Goal: Information Seeking & Learning: Check status

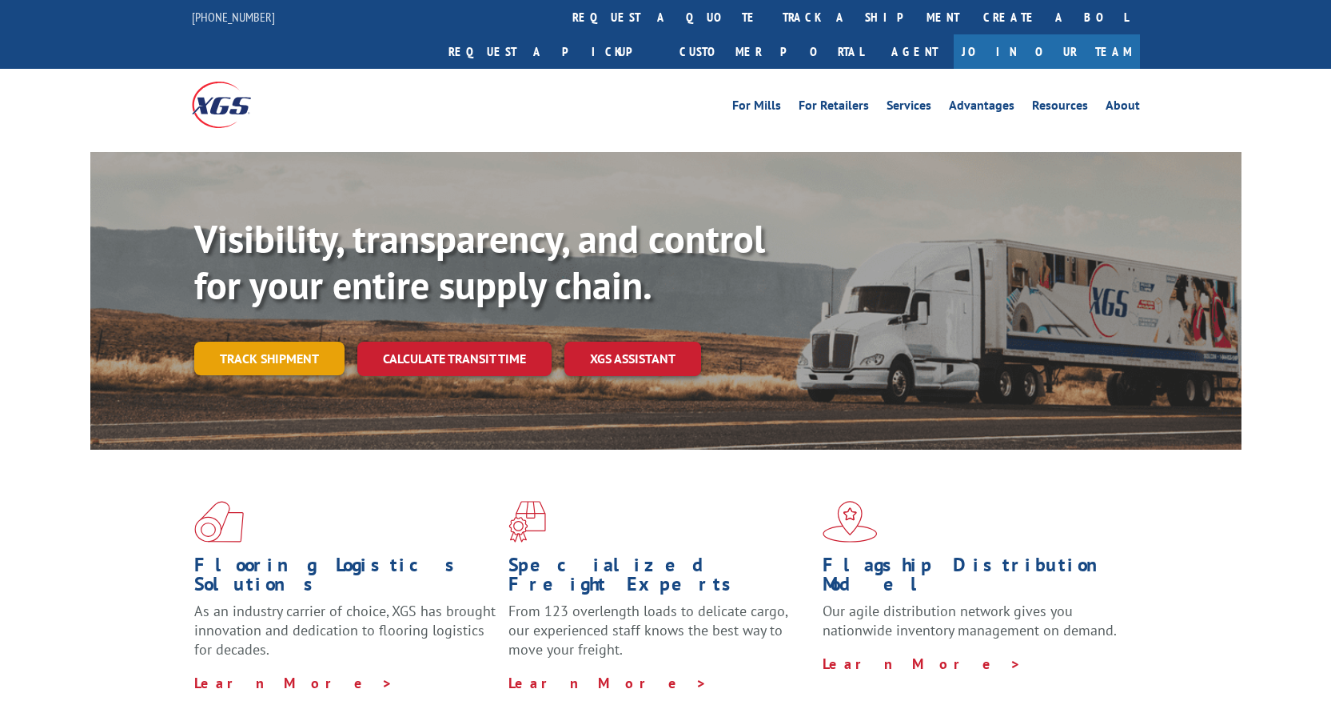
click at [278, 341] on link "Track shipment" at bounding box center [269, 358] width 150 height 34
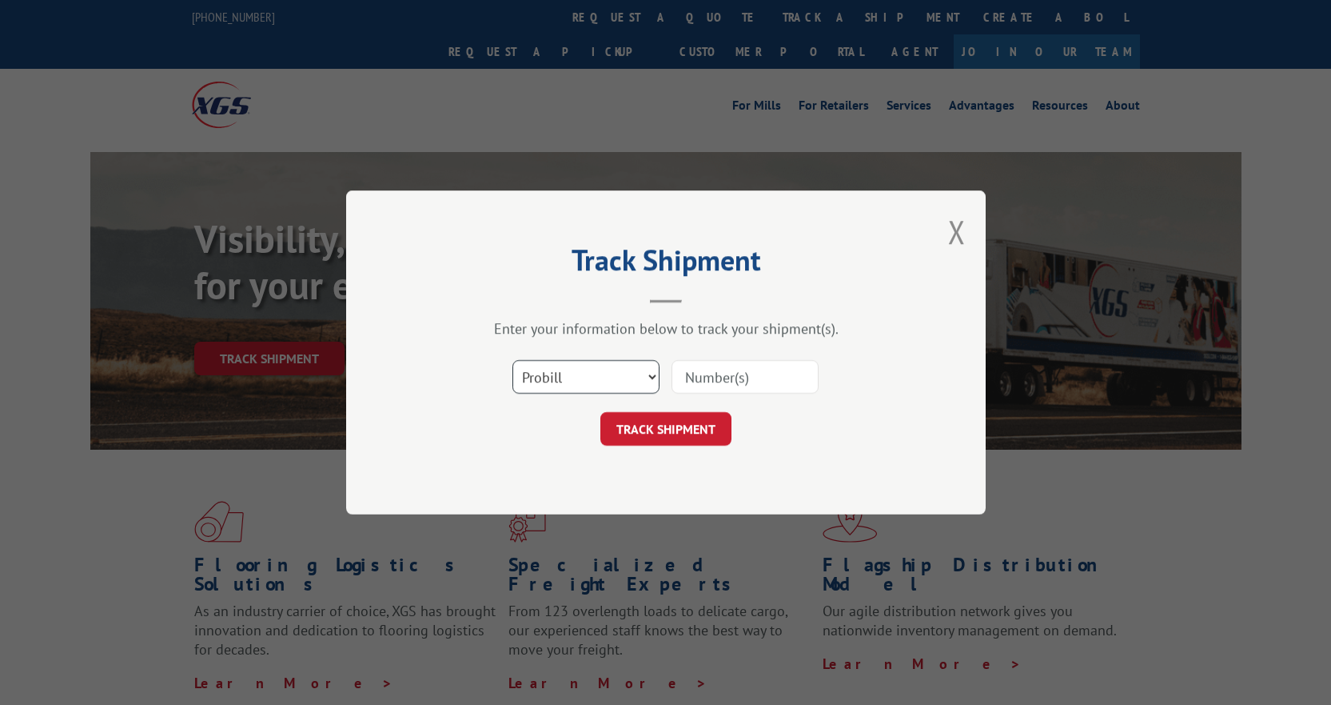
click at [561, 371] on select "Select category... Probill BOL PO" at bounding box center [586, 377] width 147 height 34
click at [513, 360] on select "Select category... Probill BOL PO" at bounding box center [586, 377] width 147 height 34
click at [716, 373] on input at bounding box center [745, 377] width 147 height 34
type input "17009455"
click at [669, 440] on button "TRACK SHIPMENT" at bounding box center [666, 429] width 131 height 34
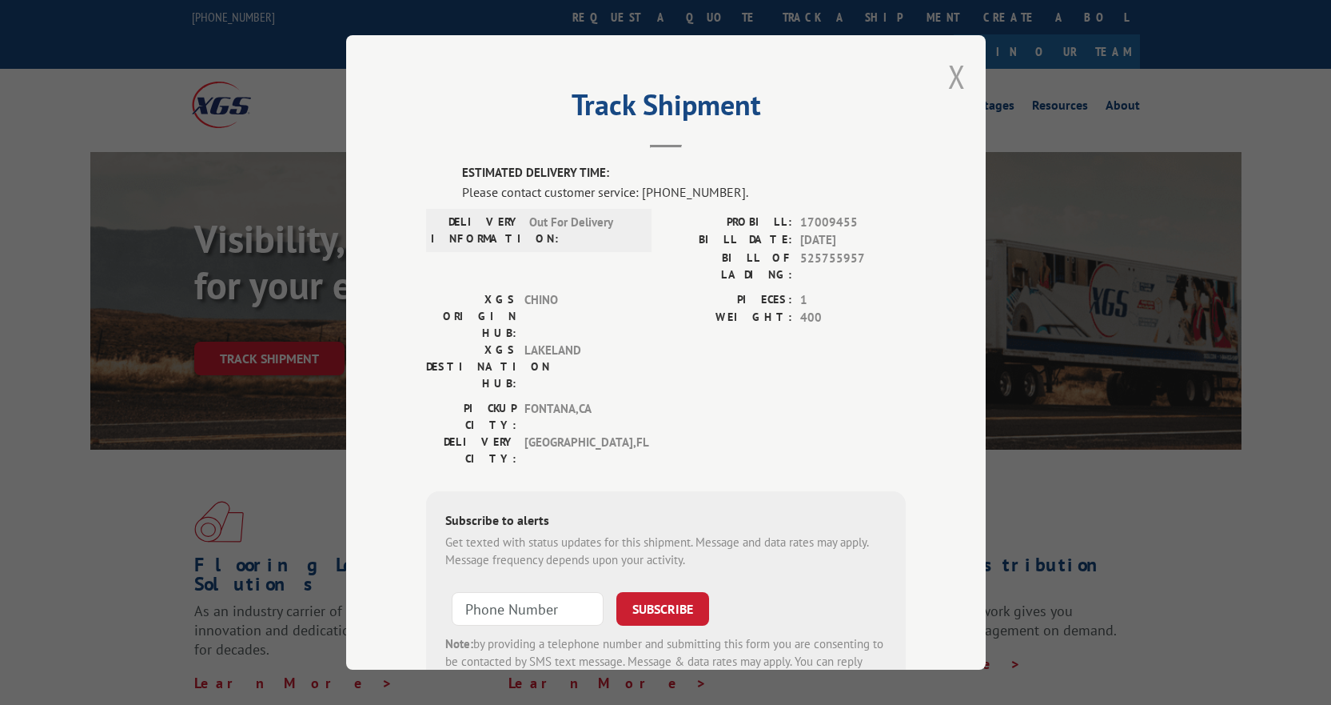
click at [952, 78] on button "Close modal" at bounding box center [957, 76] width 18 height 42
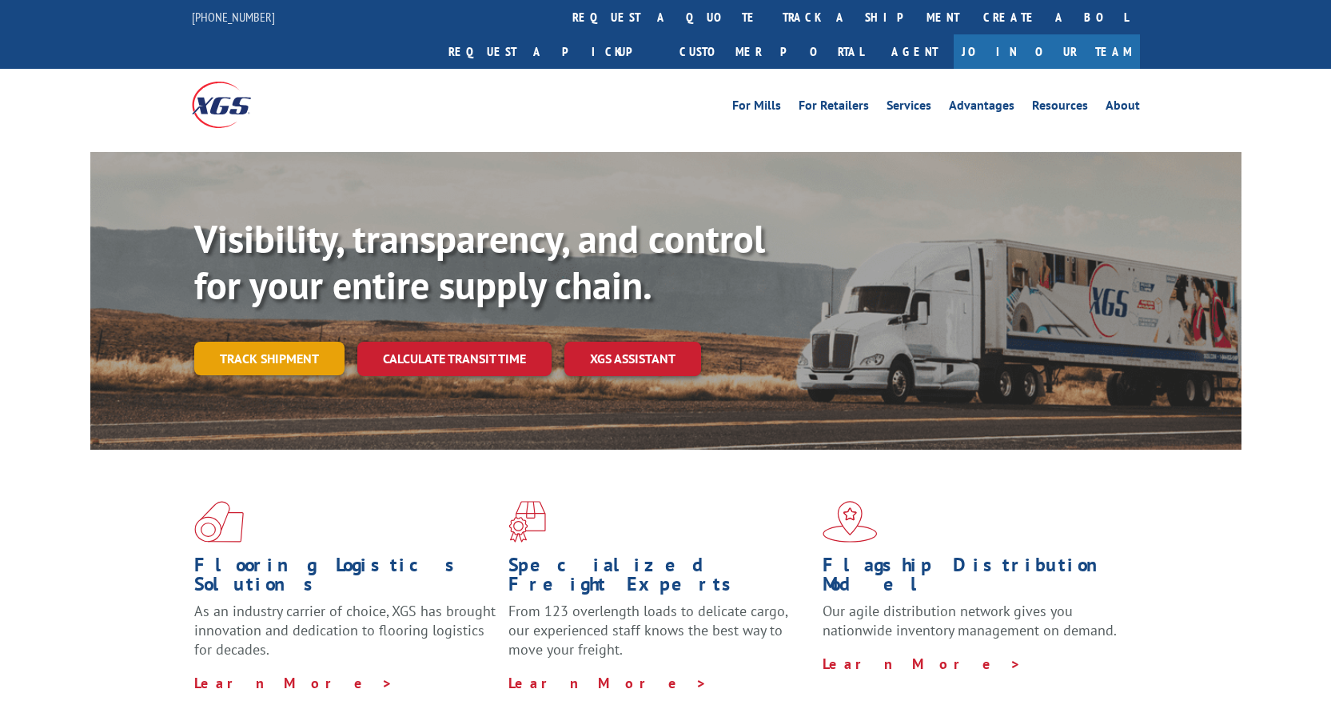
click at [285, 341] on link "Track shipment" at bounding box center [269, 358] width 150 height 34
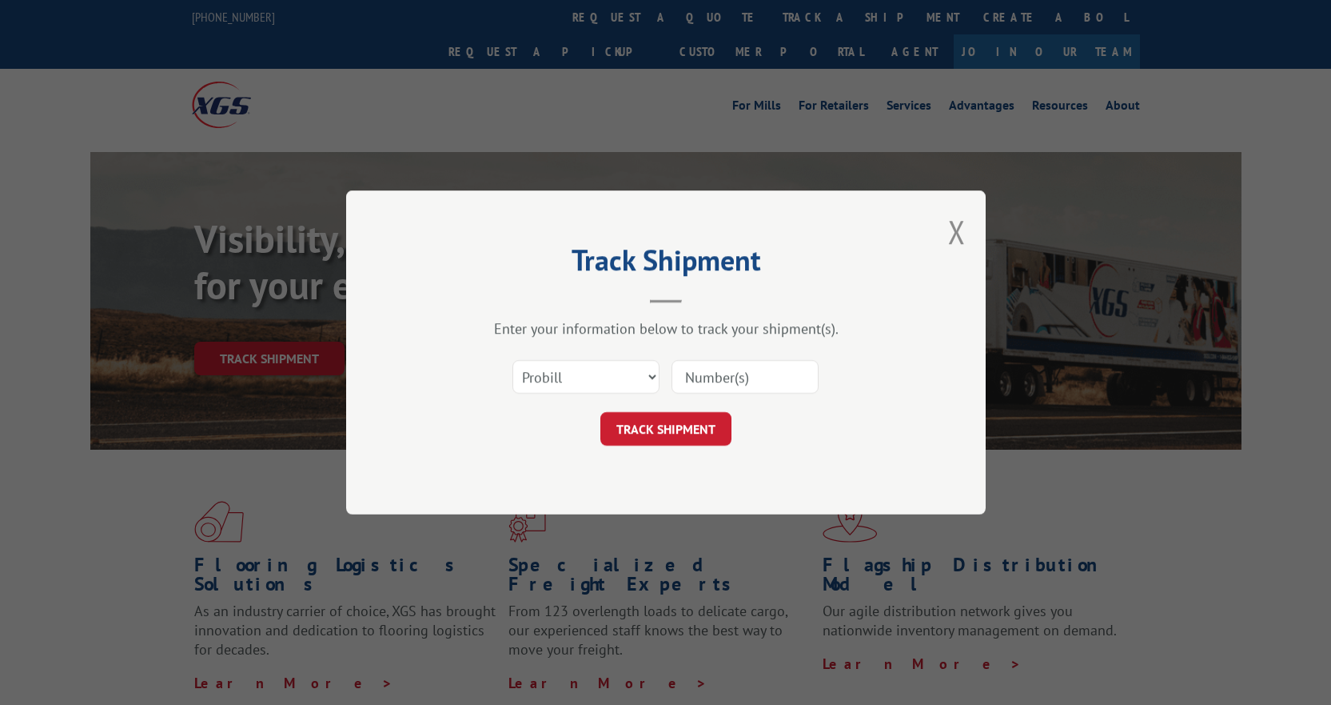
click at [709, 381] on input at bounding box center [745, 377] width 147 height 34
click at [721, 377] on input at bounding box center [745, 377] width 147 height 34
paste input "17009455"
type input "17009455"
click at [691, 421] on button "TRACK SHIPMENT" at bounding box center [666, 429] width 131 height 34
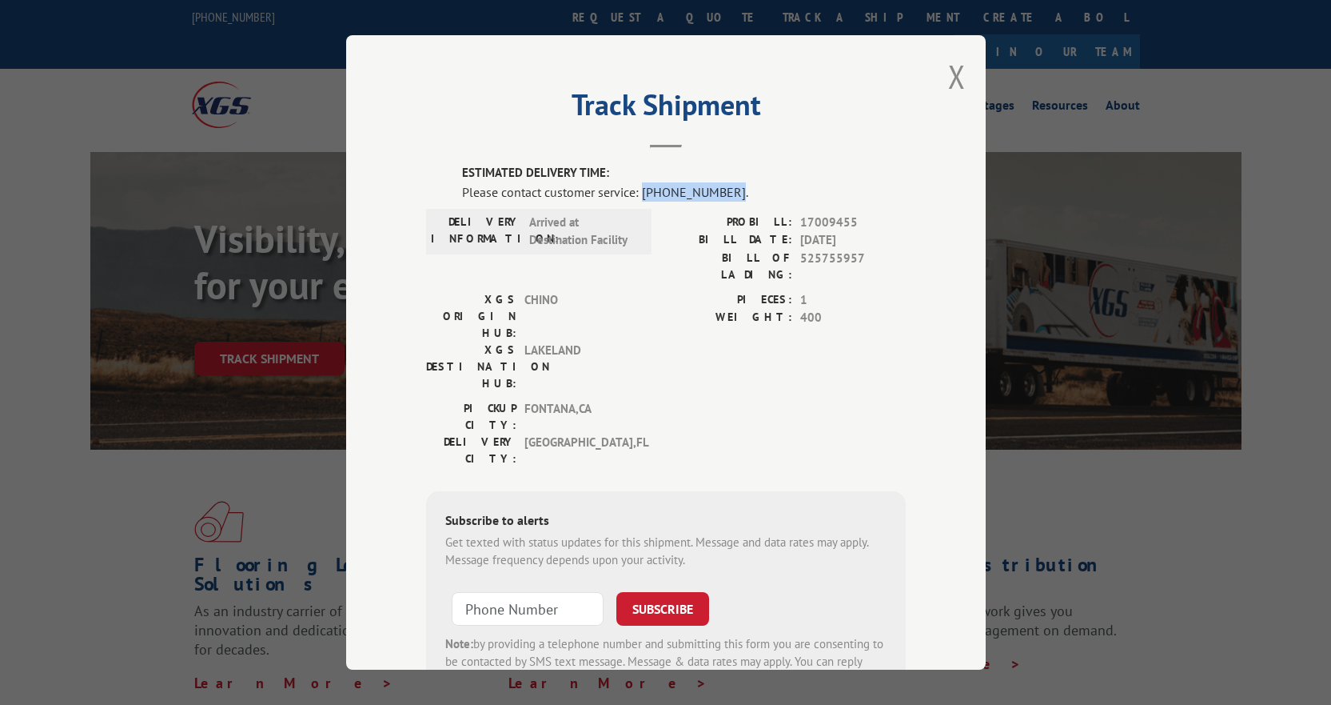
drag, startPoint x: 718, startPoint y: 189, endPoint x: 635, endPoint y: 198, distance: 83.7
click at [635, 198] on div "Please contact customer service: [PHONE_NUMBER]." at bounding box center [684, 191] width 444 height 19
copy div "[PHONE_NUMBER]"
click at [641, 314] on div "XGS ORIGIN HUB: CHINO XGS DESTINATION HUB: LAKELAND PIECES: 1 WEIGHT: 400" at bounding box center [666, 345] width 480 height 109
click at [951, 81] on button "Close modal" at bounding box center [957, 76] width 18 height 42
